Goal: Task Accomplishment & Management: Use online tool/utility

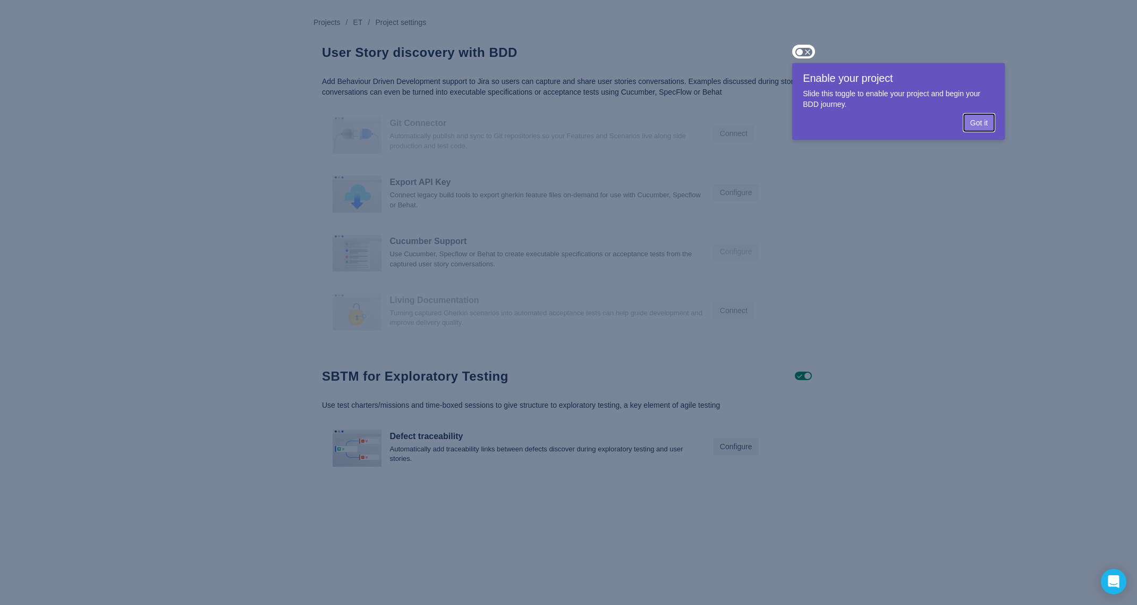
click at [973, 128] on span "Got it" at bounding box center [979, 122] width 18 height 17
